Goal: Information Seeking & Learning: Learn about a topic

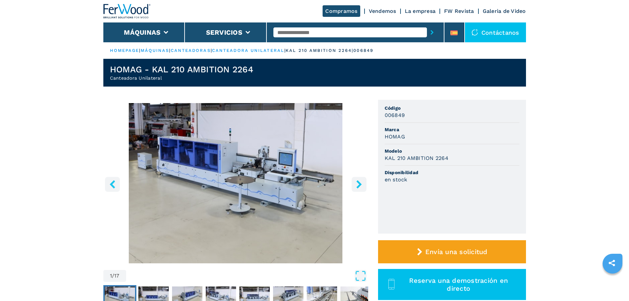
click at [361, 185] on icon "right-button" at bounding box center [359, 184] width 8 height 8
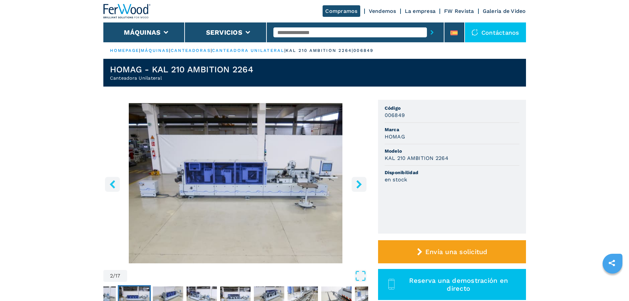
click at [361, 185] on icon "right-button" at bounding box center [359, 184] width 8 height 8
click at [361, 185] on icon "right-button" at bounding box center [358, 184] width 5 height 8
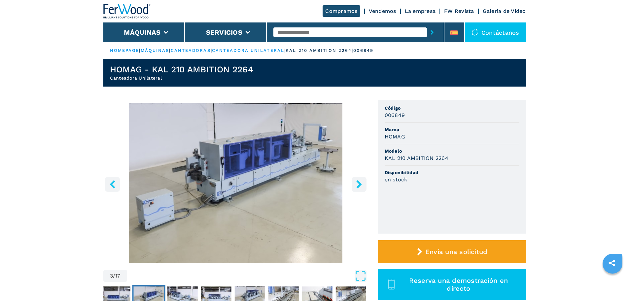
click at [361, 185] on icon "right-button" at bounding box center [358, 184] width 5 height 8
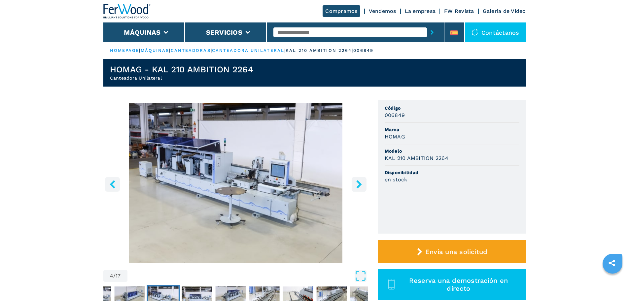
click at [361, 185] on icon "right-button" at bounding box center [358, 184] width 5 height 8
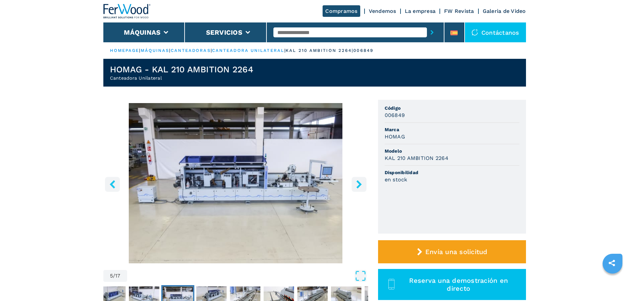
click at [361, 185] on icon "right-button" at bounding box center [358, 184] width 5 height 8
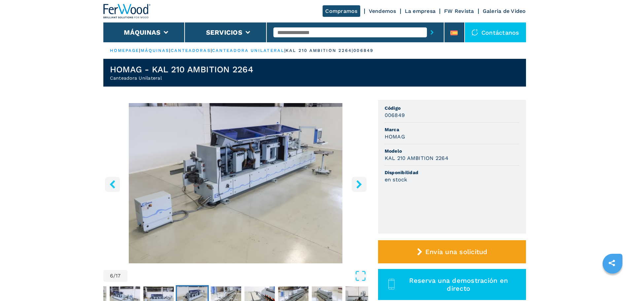
click at [361, 185] on icon "right-button" at bounding box center [358, 184] width 5 height 8
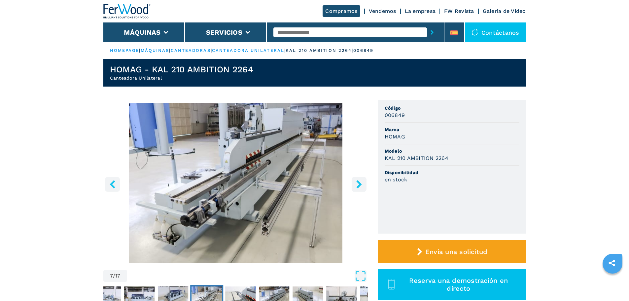
click at [361, 185] on icon "right-button" at bounding box center [358, 184] width 5 height 8
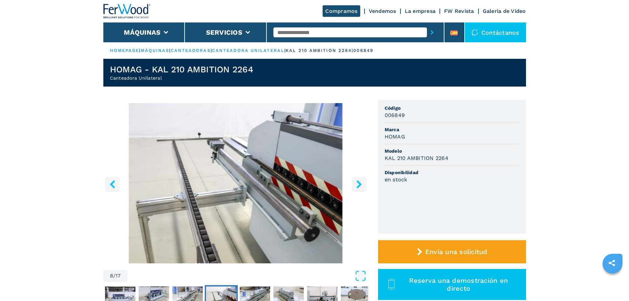
click at [361, 185] on icon "right-button" at bounding box center [358, 184] width 5 height 8
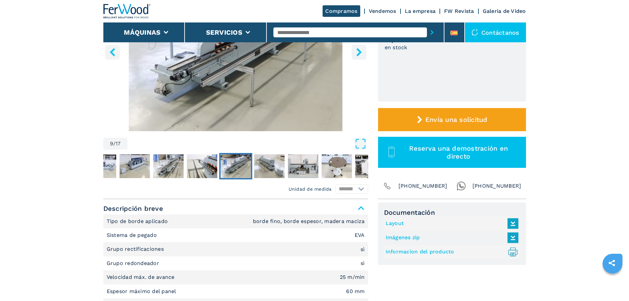
scroll to position [66, 0]
